Goal: Find specific page/section: Find specific page/section

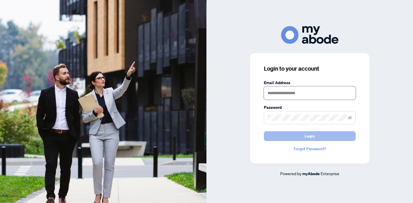
type input "**********"
click at [277, 134] on button "Login" at bounding box center [310, 136] width 92 height 10
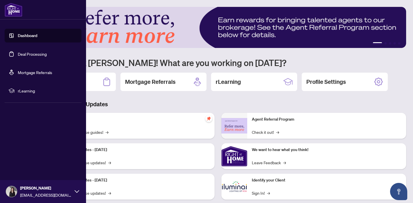
click at [25, 52] on link "Deal Processing" at bounding box center [32, 53] width 29 height 5
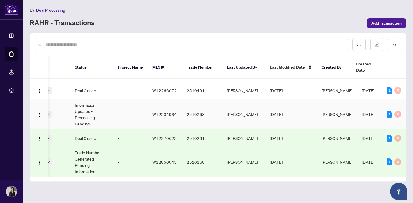
scroll to position [0, 178]
